Goal: Find contact information: Find contact information

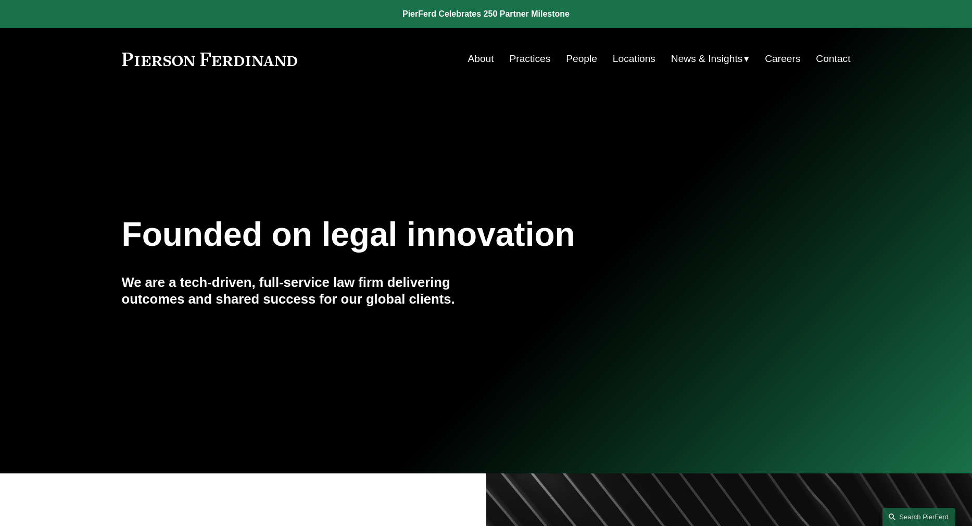
click at [831, 57] on link "Contact" at bounding box center [833, 59] width 34 height 20
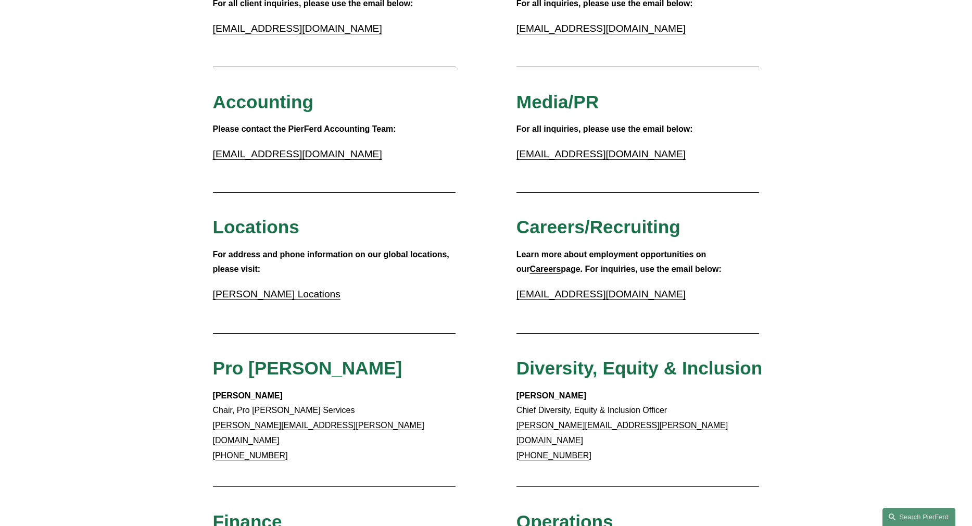
scroll to position [208, 0]
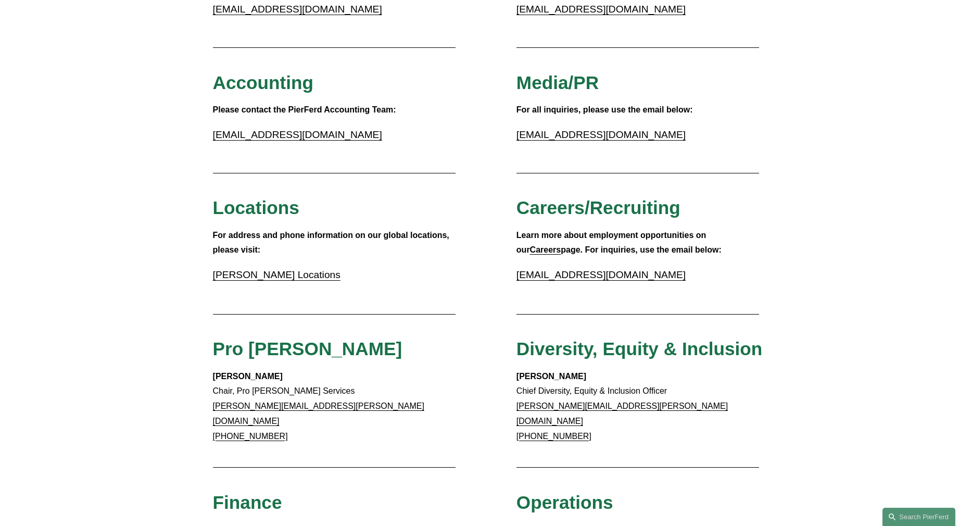
click at [292, 135] on link "accounting@pierferd.com" at bounding box center [297, 134] width 169 height 11
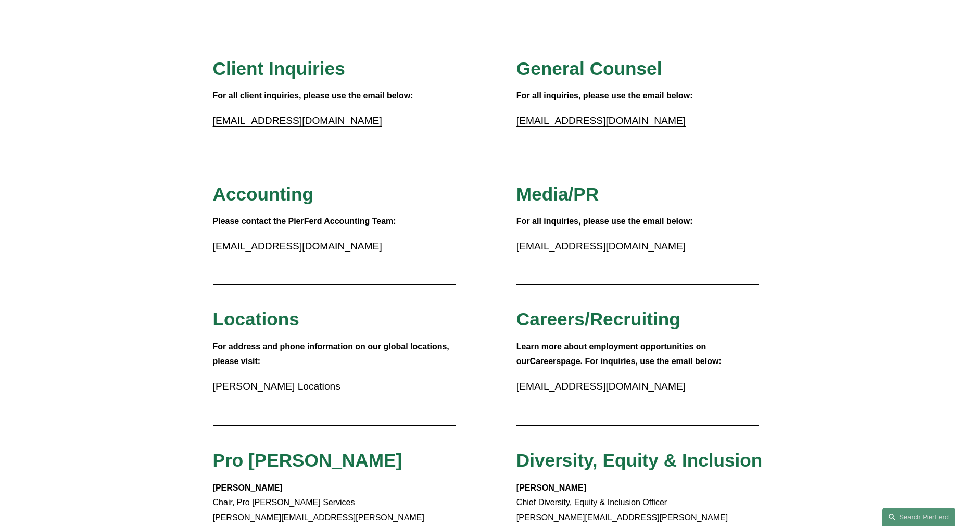
scroll to position [0, 0]
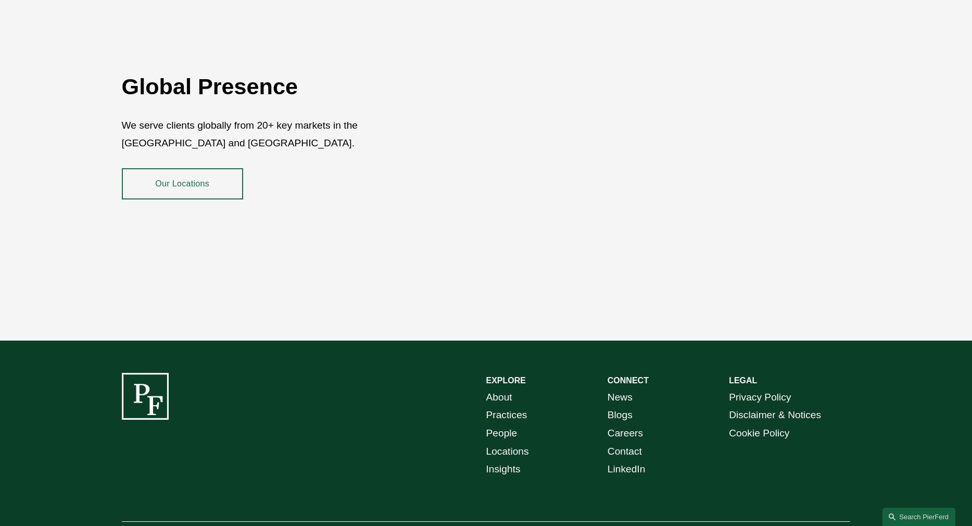
scroll to position [1896, 0]
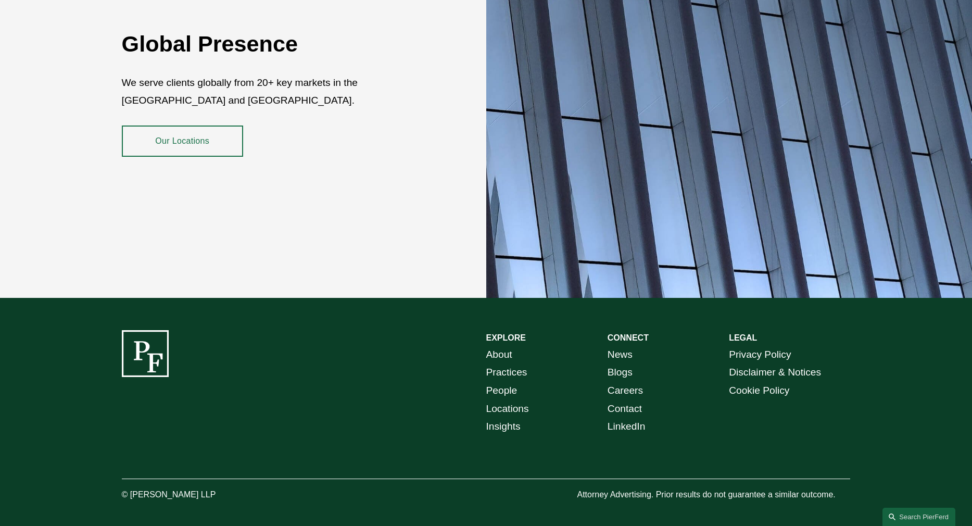
click at [624, 400] on link "Contact" at bounding box center [624, 409] width 34 height 18
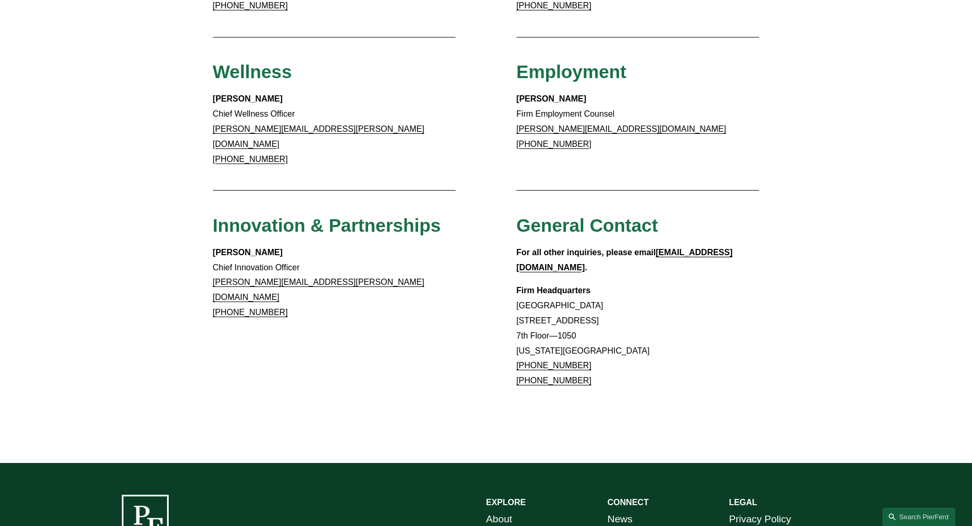
scroll to position [813, 0]
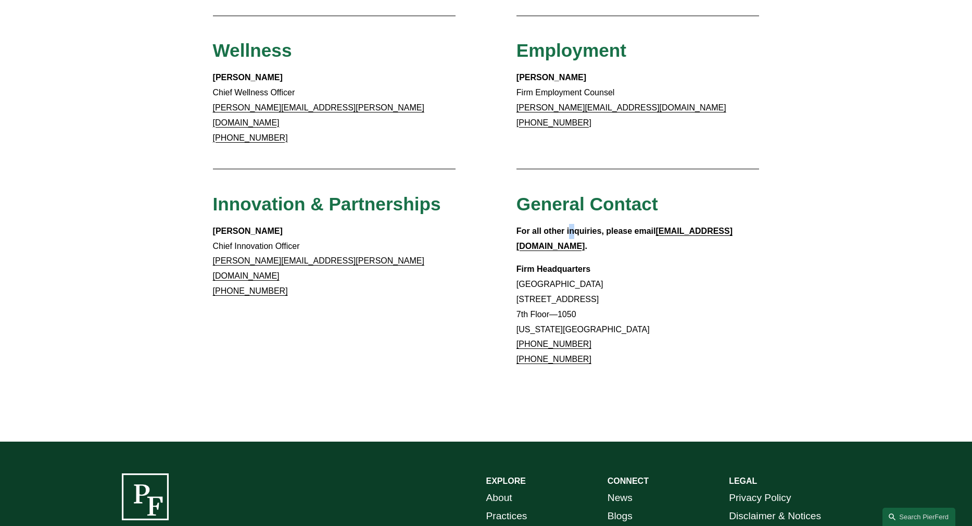
click at [572, 224] on p "For all other inquiries, please email [EMAIL_ADDRESS][DOMAIN_NAME] ." at bounding box center [637, 239] width 243 height 30
click at [603, 262] on p "Firm Headquarters [GEOGRAPHIC_DATA] [STREET_ADDRESS][US_STATE] [PHONE_NUMBER] […" at bounding box center [637, 314] width 243 height 105
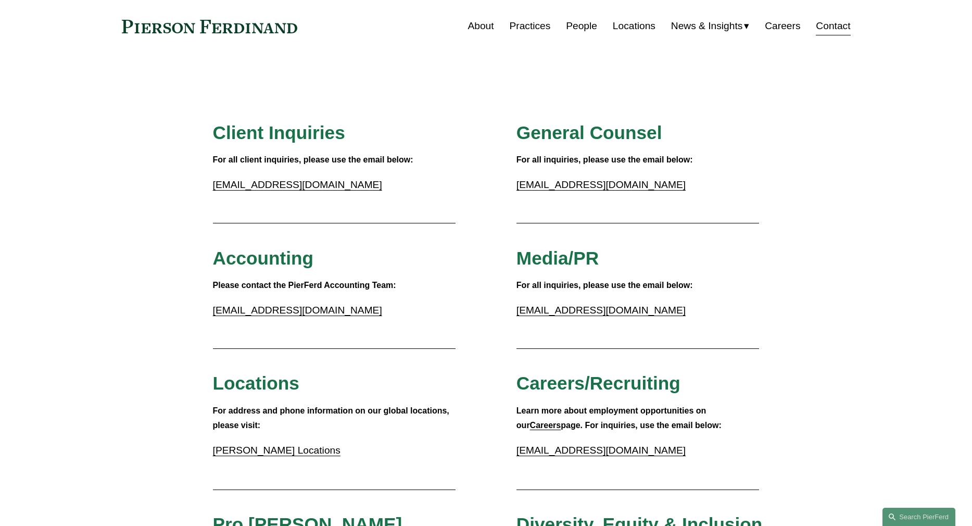
scroll to position [32, 0]
drag, startPoint x: 335, startPoint y: 310, endPoint x: 213, endPoint y: 311, distance: 121.3
click at [213, 311] on p "[EMAIL_ADDRESS][DOMAIN_NAME]" at bounding box center [334, 311] width 243 height 18
copy link "[EMAIL_ADDRESS][DOMAIN_NAME]"
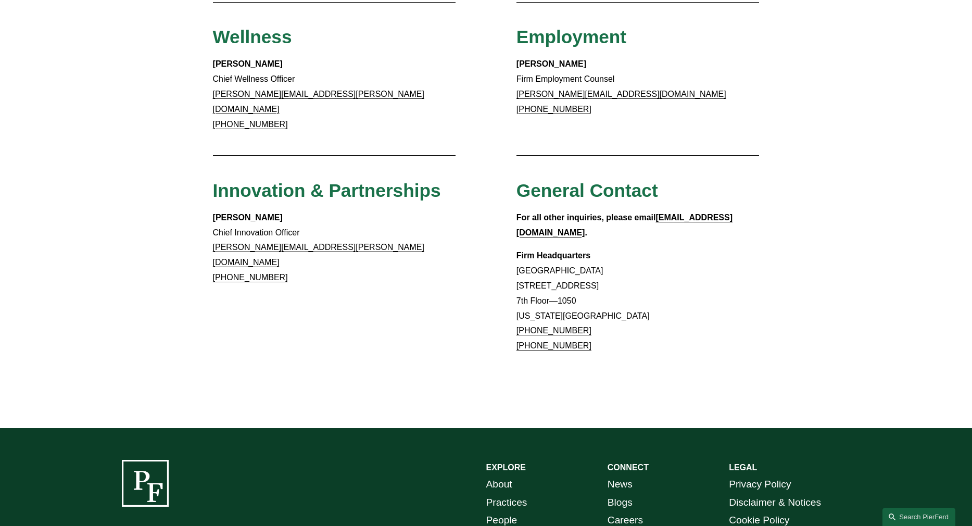
scroll to position [833, 0]
